Goal: Use online tool/utility: Utilize a website feature to perform a specific function

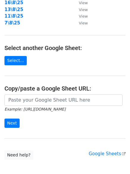
scroll to position [103, 0]
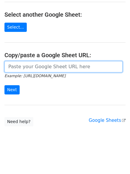
click at [34, 67] on input "url" at bounding box center [63, 66] width 118 height 11
paste input "[URL][DOMAIN_NAME]"
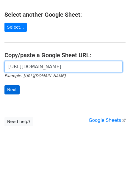
scroll to position [0, 129]
type input "[URL][DOMAIN_NAME]"
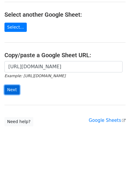
click at [13, 90] on input "Next" at bounding box center [11, 89] width 15 height 9
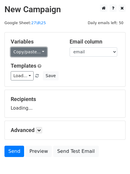
click at [28, 53] on link "Copy/paste..." at bounding box center [29, 51] width 36 height 9
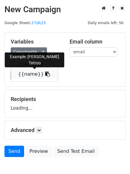
click at [33, 74] on link "{{name}}" at bounding box center [34, 74] width 47 height 10
